Goal: Use online tool/utility: Utilize a website feature to perform a specific function

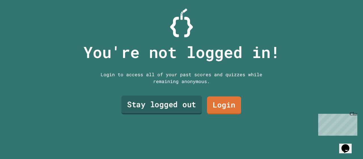
click at [165, 99] on link "Stay logged out" at bounding box center [161, 104] width 81 height 19
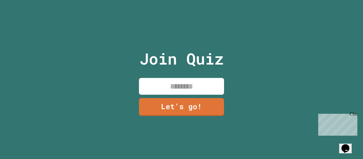
click at [180, 85] on input at bounding box center [181, 86] width 85 height 17
type input "******"
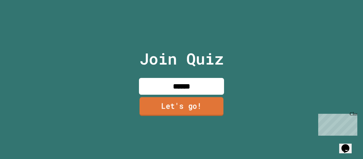
click at [187, 105] on link "Let's go!" at bounding box center [182, 106] width 84 height 19
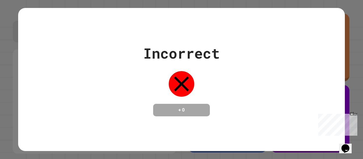
click at [356, 114] on div "Close" at bounding box center [353, 114] width 7 height 7
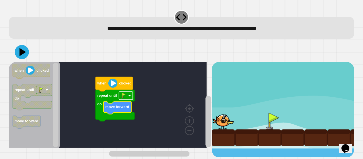
click at [130, 98] on rect "Blockly Workspace" at bounding box center [126, 95] width 14 height 8
click at [164, 98] on rect "Blockly Workspace" at bounding box center [108, 105] width 198 height 86
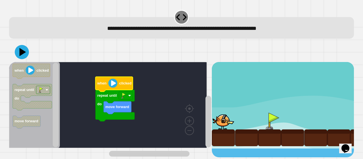
click at [112, 87] on image "Blockly Workspace" at bounding box center [112, 83] width 9 height 9
click at [19, 53] on icon at bounding box center [21, 51] width 17 height 17
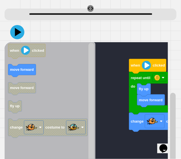
click at [139, 42] on div at bounding box center [91, 32] width 172 height 20
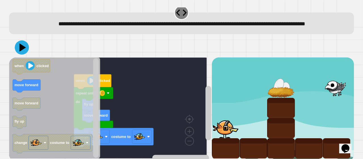
scroll to position [24, 0]
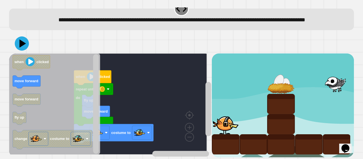
click at [165, 108] on rect "Blockly Workspace" at bounding box center [108, 103] width 198 height 101
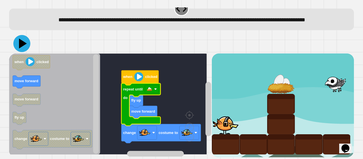
click at [20, 41] on icon at bounding box center [21, 43] width 17 height 17
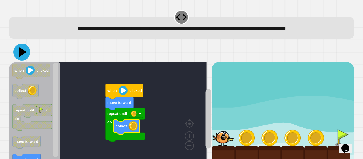
click at [24, 54] on icon at bounding box center [21, 51] width 17 height 17
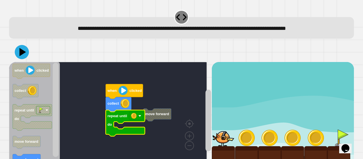
click at [121, 123] on icon "Blockly Workspace" at bounding box center [125, 123] width 39 height 26
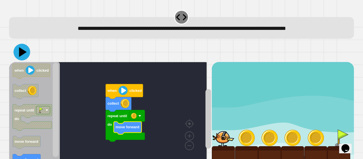
click at [21, 51] on icon at bounding box center [23, 52] width 8 height 10
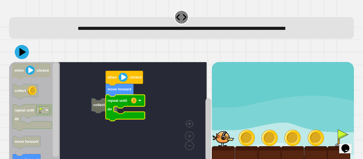
click at [106, 125] on rect "Blockly Workspace" at bounding box center [108, 112] width 198 height 101
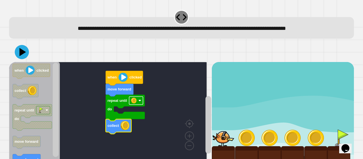
click at [139, 103] on rect "Blockly Workspace" at bounding box center [136, 101] width 14 height 8
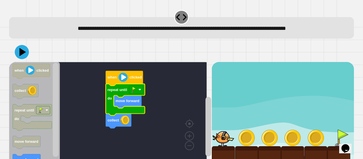
click at [121, 129] on rect "Blockly Workspace" at bounding box center [108, 112] width 198 height 101
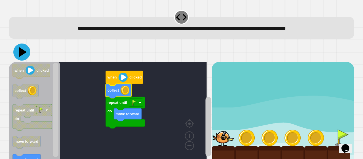
click at [27, 52] on icon at bounding box center [21, 51] width 17 height 17
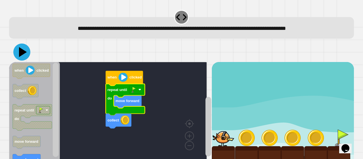
click at [24, 53] on icon at bounding box center [23, 52] width 8 height 10
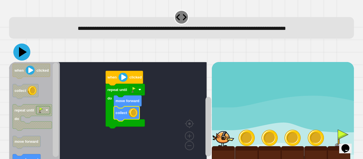
click at [15, 57] on icon at bounding box center [21, 51] width 17 height 17
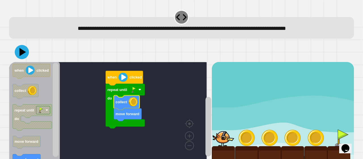
click at [25, 55] on icon at bounding box center [22, 52] width 14 height 14
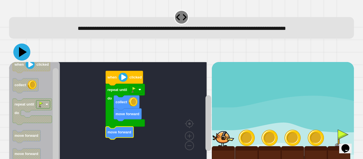
click at [22, 55] on icon at bounding box center [23, 52] width 8 height 10
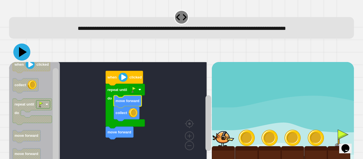
click at [22, 49] on icon at bounding box center [21, 51] width 17 height 17
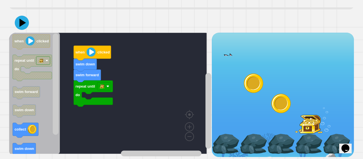
scroll to position [44, 0]
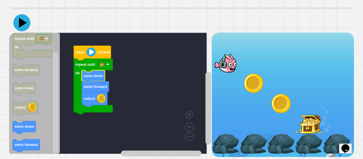
click at [28, 15] on icon at bounding box center [21, 22] width 17 height 17
click at [108, 63] on image "Blockly Workspace" at bounding box center [107, 64] width 3 height 3
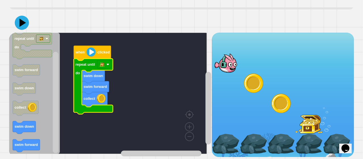
click at [141, 92] on rect "Blockly Workspace" at bounding box center [108, 93] width 198 height 121
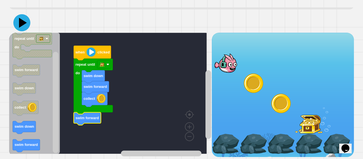
click at [22, 19] on icon at bounding box center [23, 23] width 8 height 10
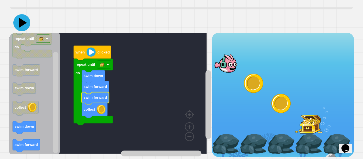
click at [25, 21] on icon at bounding box center [21, 22] width 17 height 17
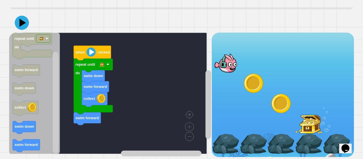
click at [76, 104] on div "when clicked repeat until do swim down swim forward collect swim forward when c…" at bounding box center [110, 95] width 203 height 124
click at [104, 62] on image "Blockly Workspace" at bounding box center [102, 65] width 6 height 6
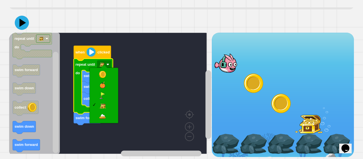
click at [144, 99] on rect "Blockly Workspace" at bounding box center [108, 93] width 198 height 121
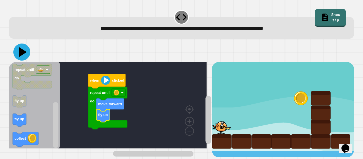
click at [20, 47] on icon at bounding box center [21, 51] width 17 height 17
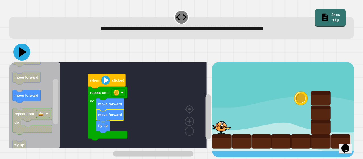
click at [24, 53] on icon at bounding box center [23, 52] width 8 height 10
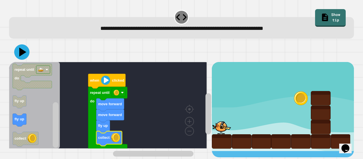
click at [24, 51] on icon at bounding box center [22, 52] width 7 height 9
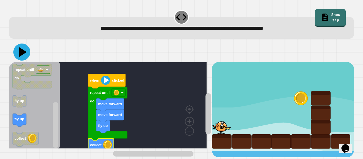
click at [18, 52] on icon at bounding box center [21, 51] width 17 height 17
